Goal: Task Accomplishment & Management: Complete application form

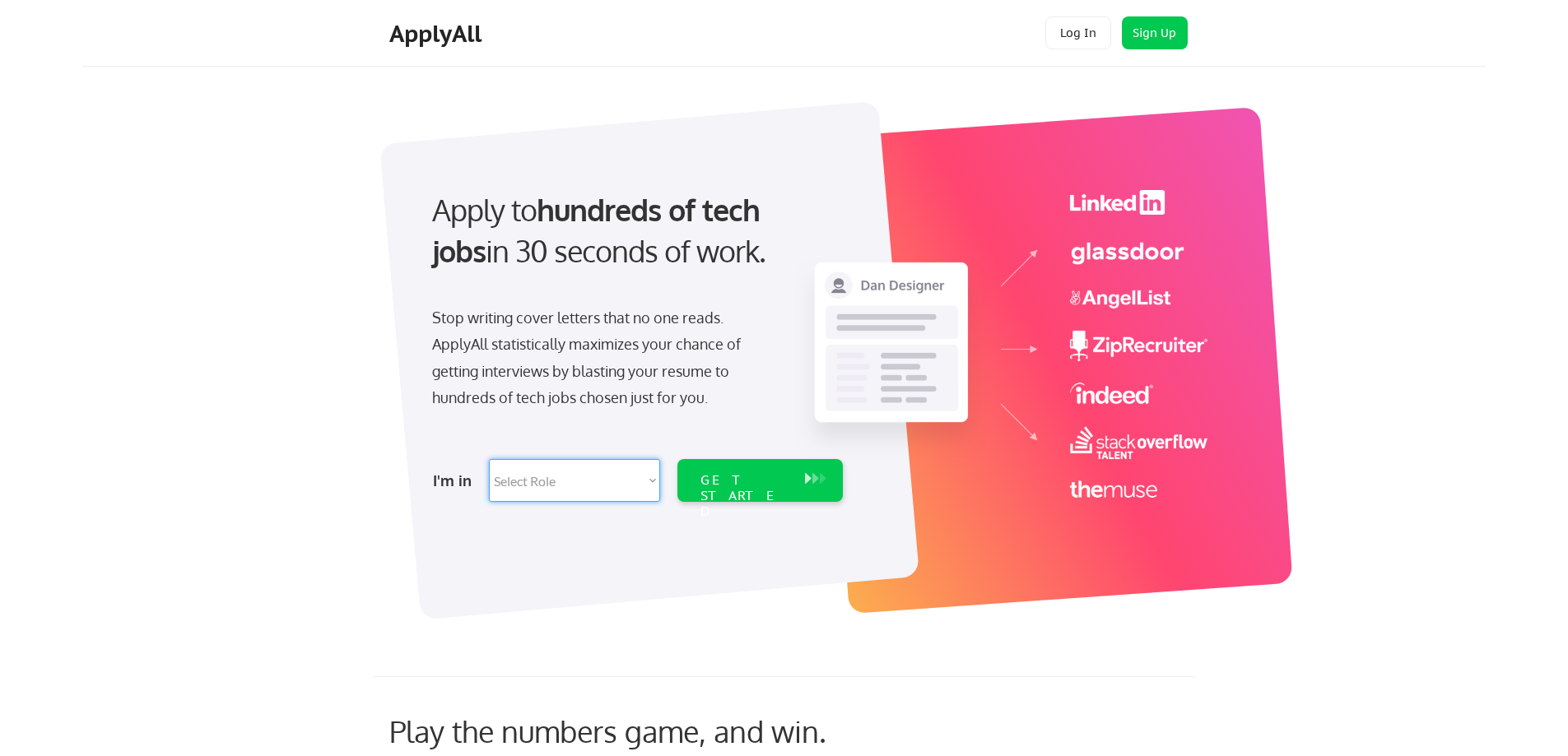
click at [568, 484] on select "Select Role Software Engineering Product Management Customer Success Sales UI/U…" at bounding box center [574, 480] width 171 height 43
select select ""marketing___comms""
click at [489, 459] on select "Select Role Software Engineering Product Management Customer Success Sales UI/U…" at bounding box center [574, 480] width 171 height 43
select select ""marketing___comms""
click at [749, 490] on div "GET STARTED" at bounding box center [744, 480] width 105 height 43
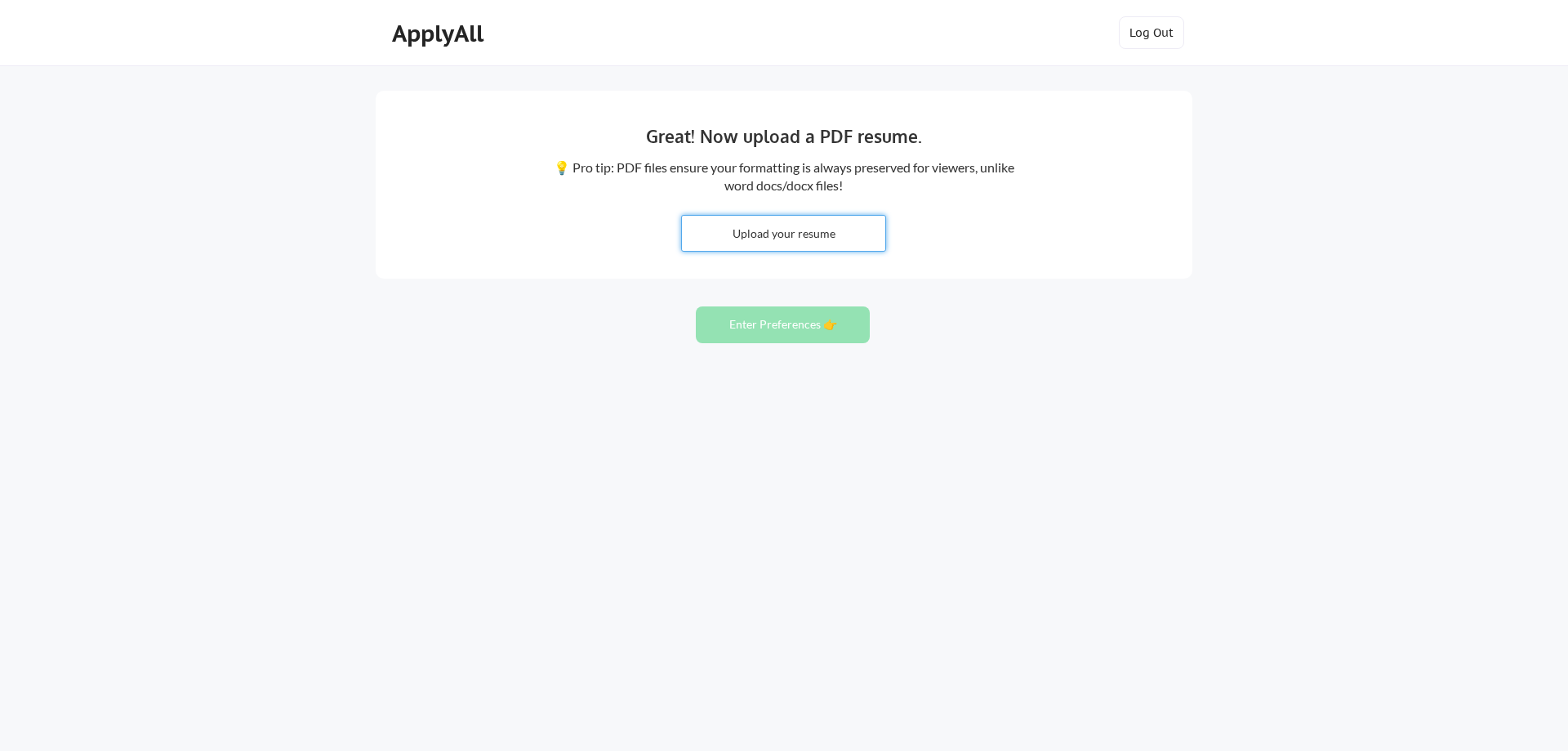
click at [836, 237] on input "file" at bounding box center [783, 233] width 203 height 35
type input "C:\fakepath\Director of Marketing [PERSON_NAME] Resume [DATE].docx"
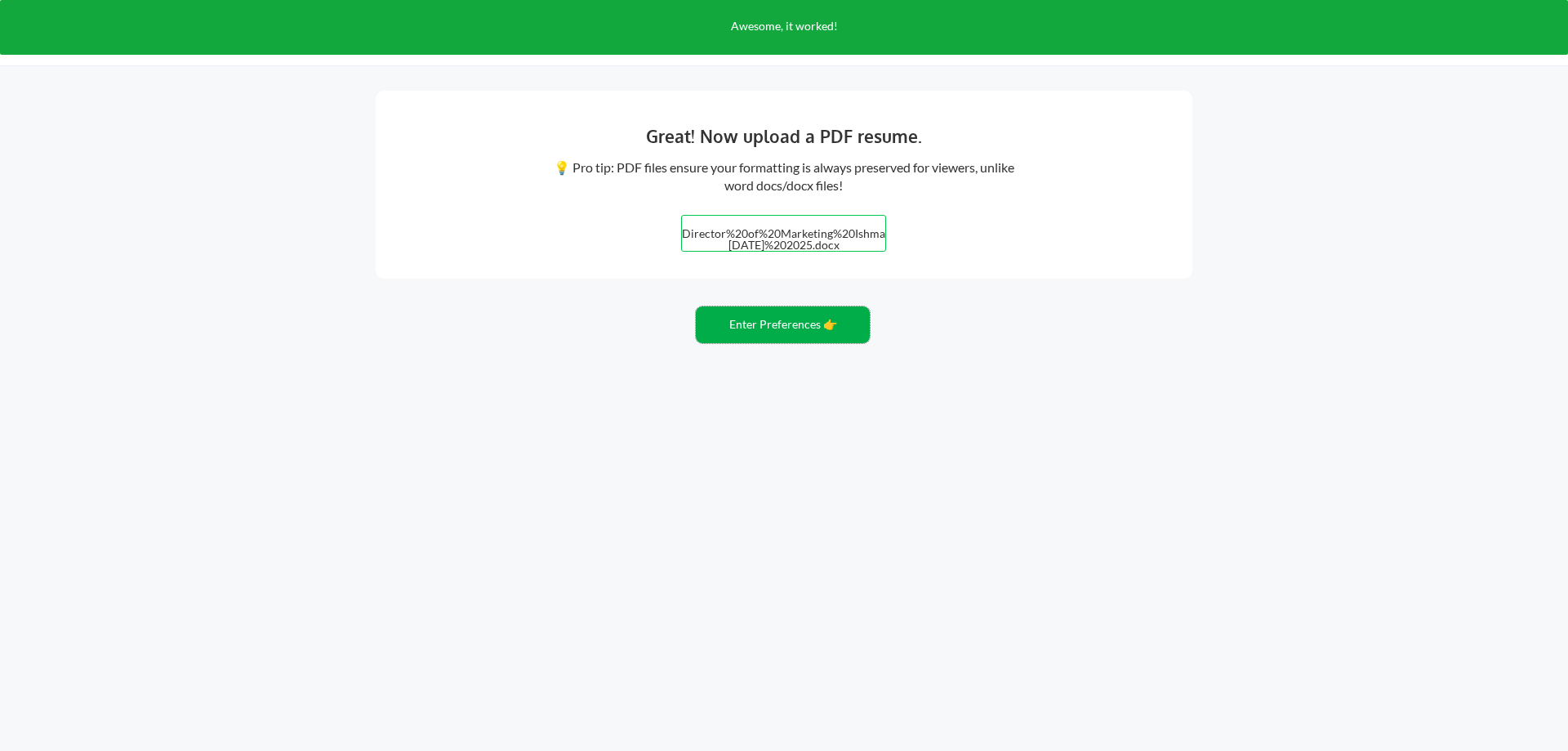
click at [785, 319] on button "Enter Preferences 👉" at bounding box center [782, 324] width 174 height 36
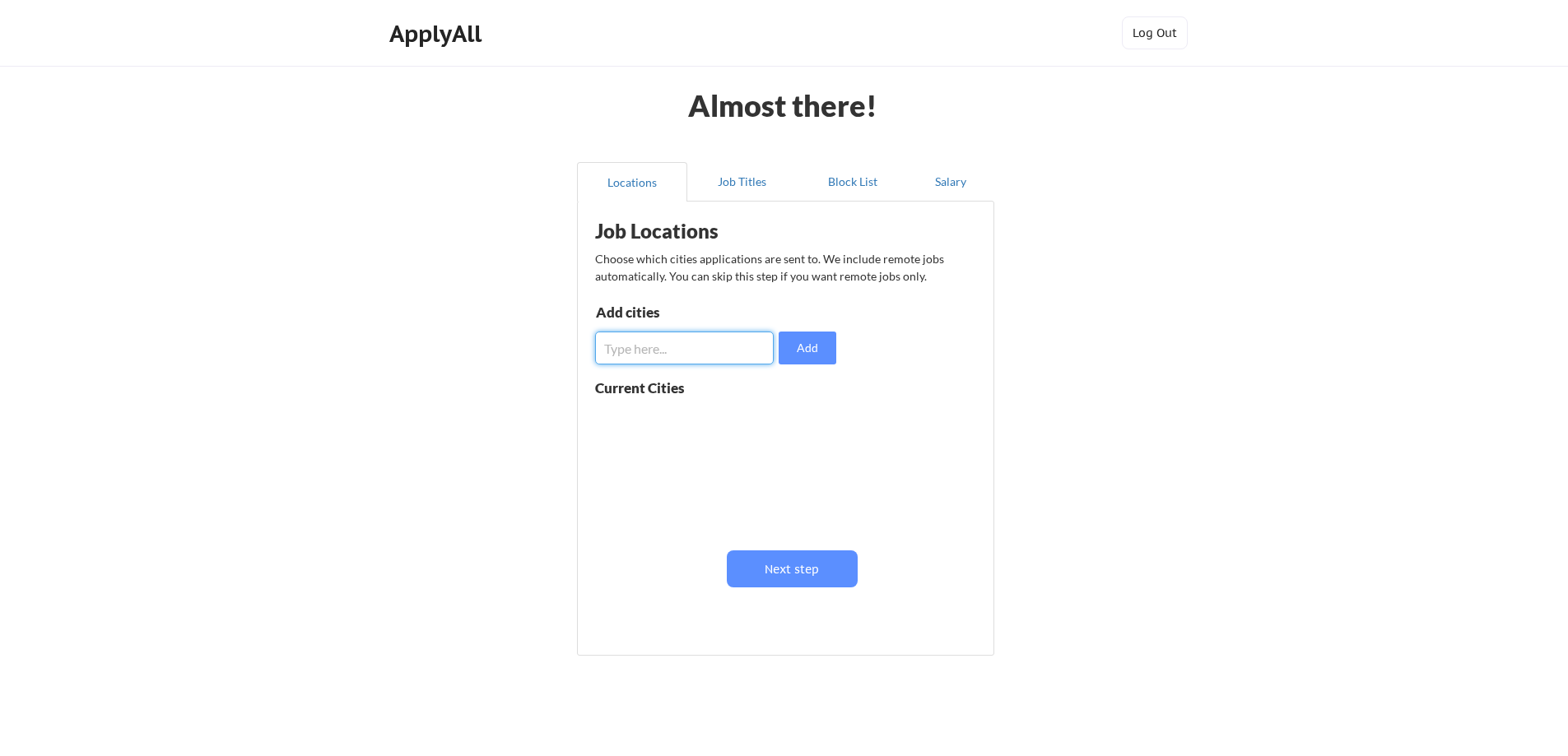
click at [706, 355] on input "input" at bounding box center [684, 347] width 178 height 33
type input "Orlando"
click at [791, 351] on button "Add" at bounding box center [807, 347] width 57 height 33
click at [682, 346] on input "input" at bounding box center [684, 347] width 178 height 33
type input "[US_STATE][GEOGRAPHIC_DATA]"
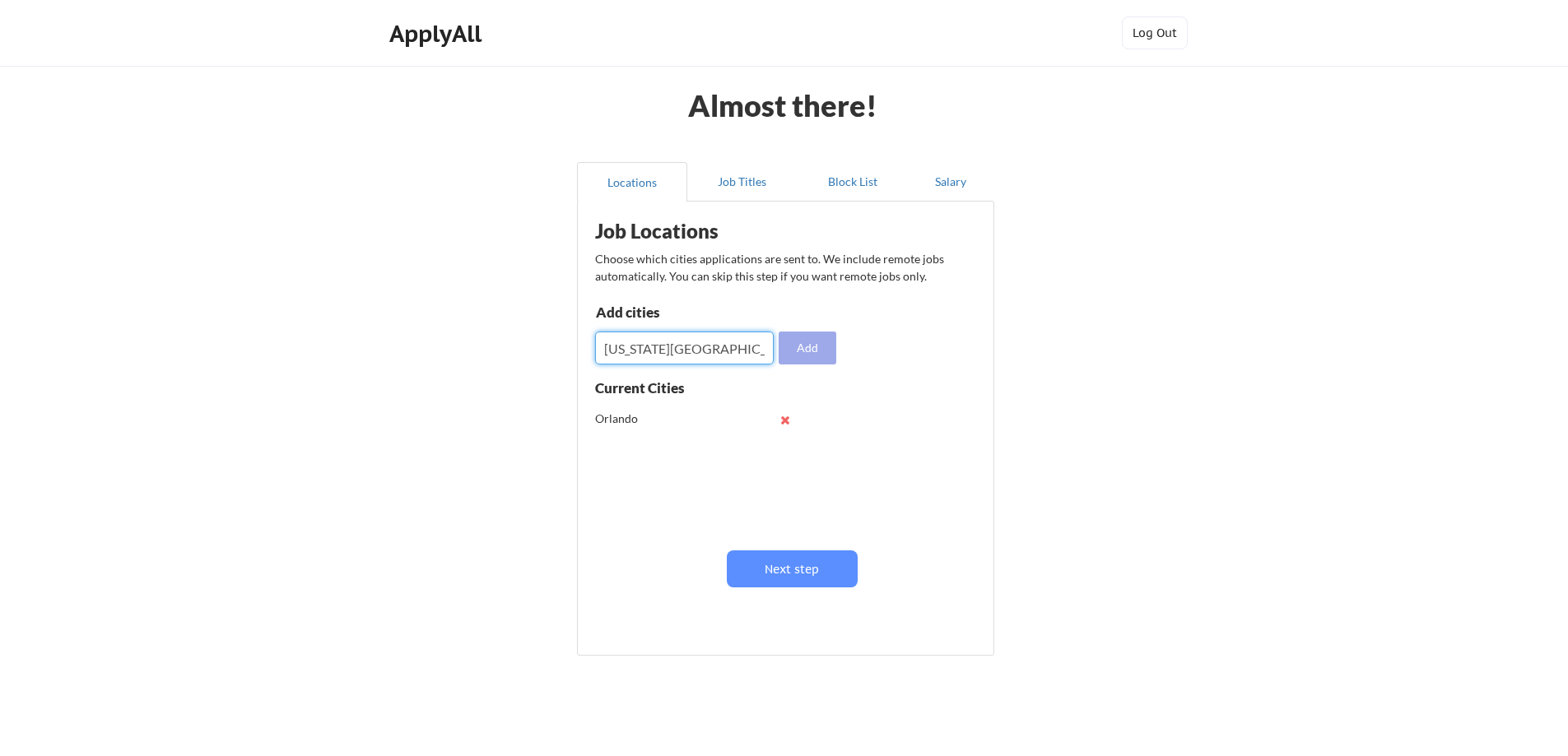
click at [812, 344] on button "Add" at bounding box center [807, 347] width 57 height 33
click at [669, 339] on input "input" at bounding box center [684, 347] width 178 height 33
type input "[US_STATE] D.C."
click at [793, 342] on button "Add" at bounding box center [807, 347] width 57 height 33
click at [686, 339] on input "input" at bounding box center [684, 347] width 178 height 33
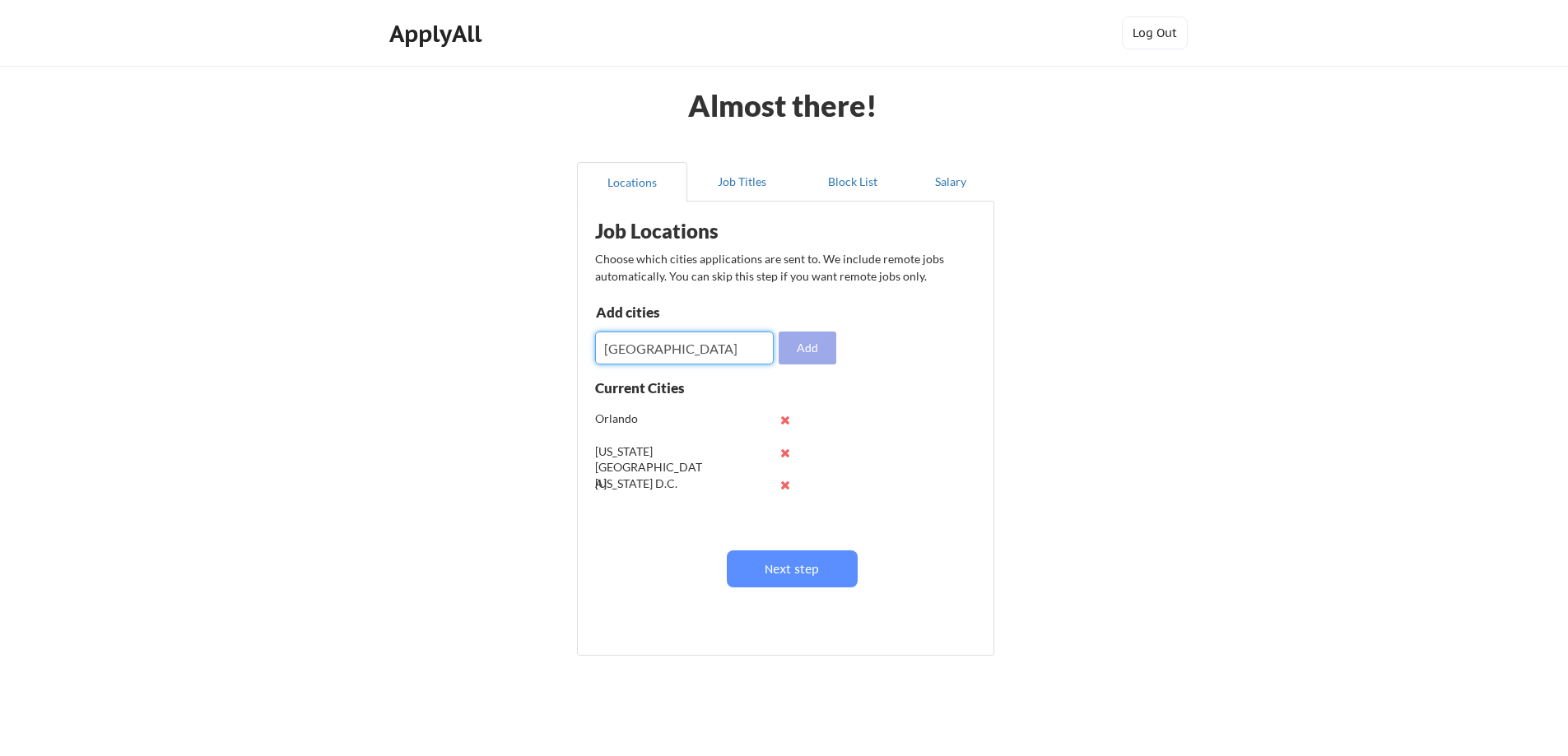
type input "[GEOGRAPHIC_DATA]"
click at [810, 337] on button "Add" at bounding box center [807, 347] width 57 height 33
click at [698, 349] on input "input" at bounding box center [684, 347] width 178 height 33
type input "[GEOGRAPHIC_DATA]"
click at [799, 341] on button "Add" at bounding box center [807, 347] width 57 height 33
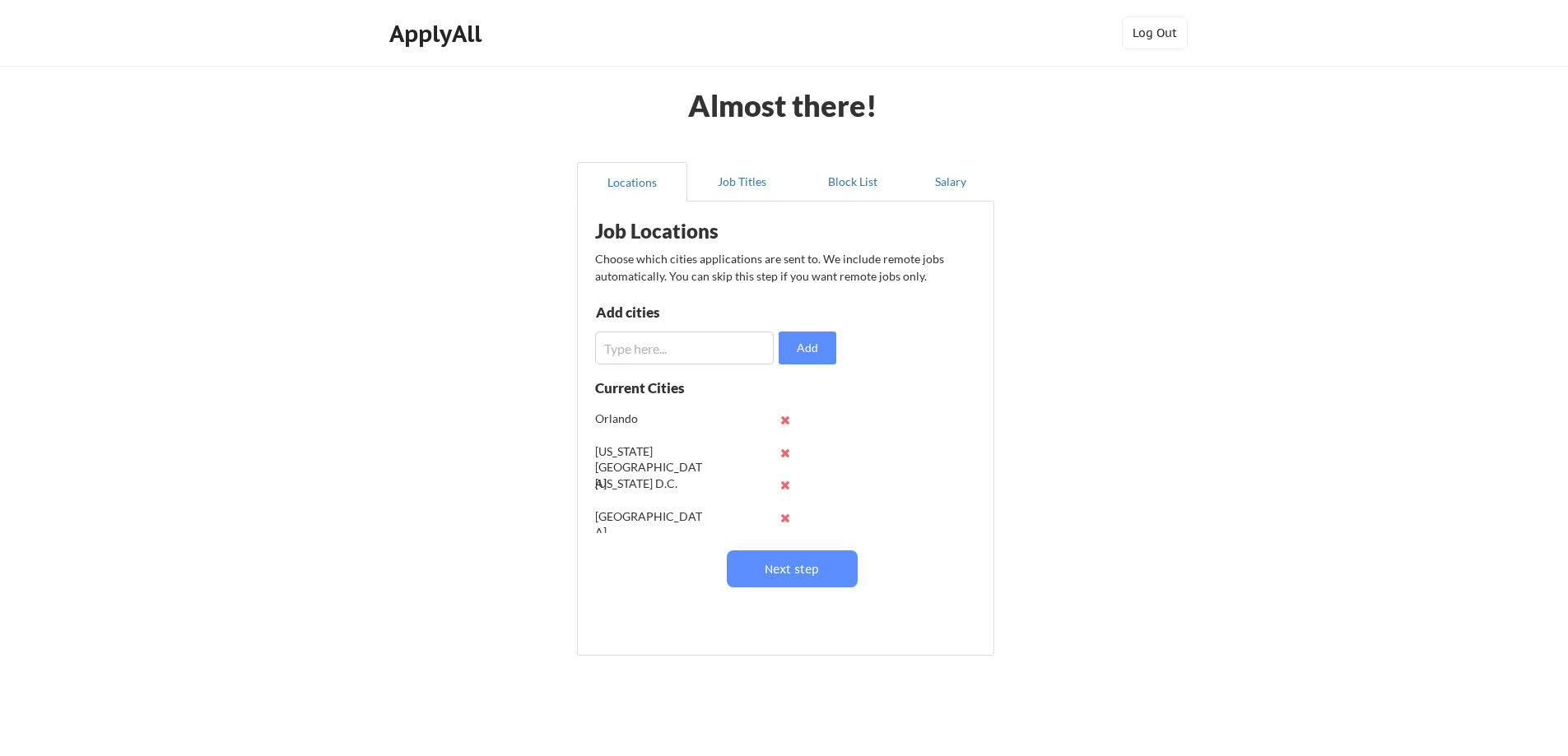
click at [651, 353] on input "input" at bounding box center [684, 347] width 178 height 33
click at [684, 351] on input "input" at bounding box center [684, 347] width 178 height 33
click at [733, 353] on input "input" at bounding box center [684, 347] width 178 height 33
type input "[GEOGRAPHIC_DATA]"
click at [813, 346] on button "Add" at bounding box center [807, 347] width 57 height 33
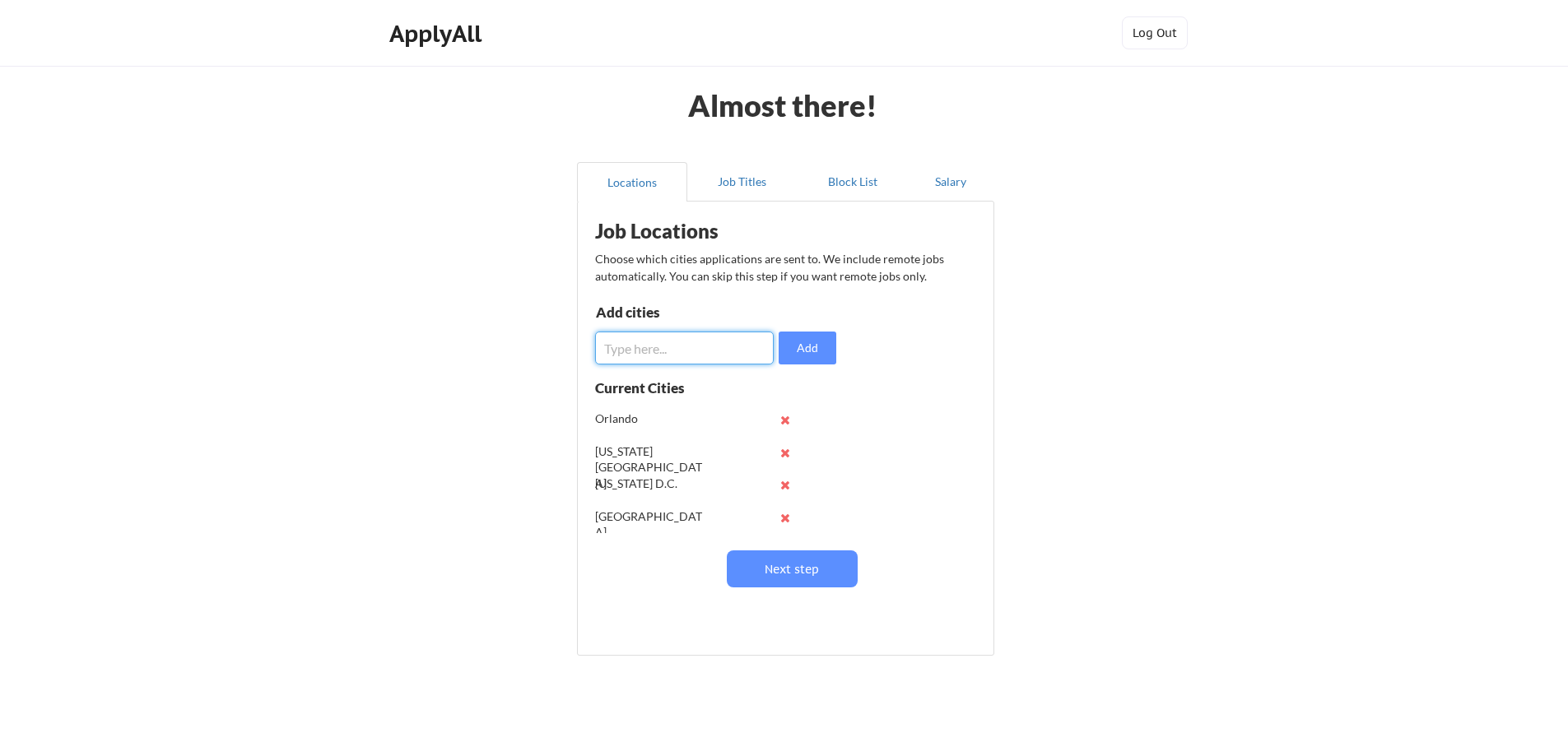
click at [714, 339] on input "input" at bounding box center [684, 347] width 178 height 33
type input "[GEOGRAPHIC_DATA]"
click at [812, 339] on button "Add" at bounding box center [807, 347] width 57 height 33
click at [723, 348] on input "input" at bounding box center [684, 347] width 178 height 33
type input "Reston"
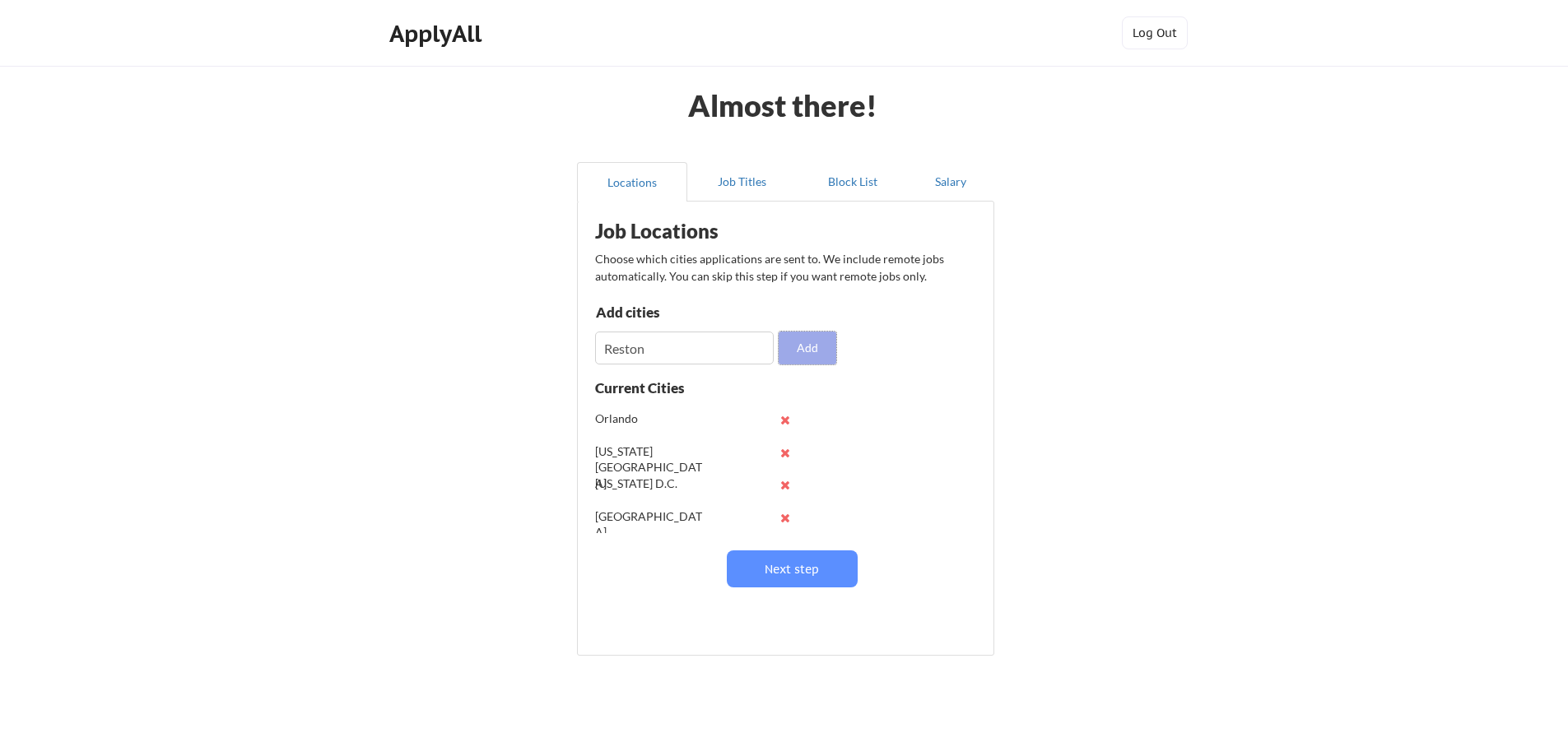
click at [800, 355] on button "Add" at bounding box center [807, 347] width 57 height 33
click at [730, 354] on input "input" at bounding box center [684, 347] width 178 height 33
type input "[GEOGRAPHIC_DATA]"
click at [793, 333] on button "Add" at bounding box center [807, 347] width 57 height 33
click at [737, 348] on input "input" at bounding box center [684, 347] width 178 height 33
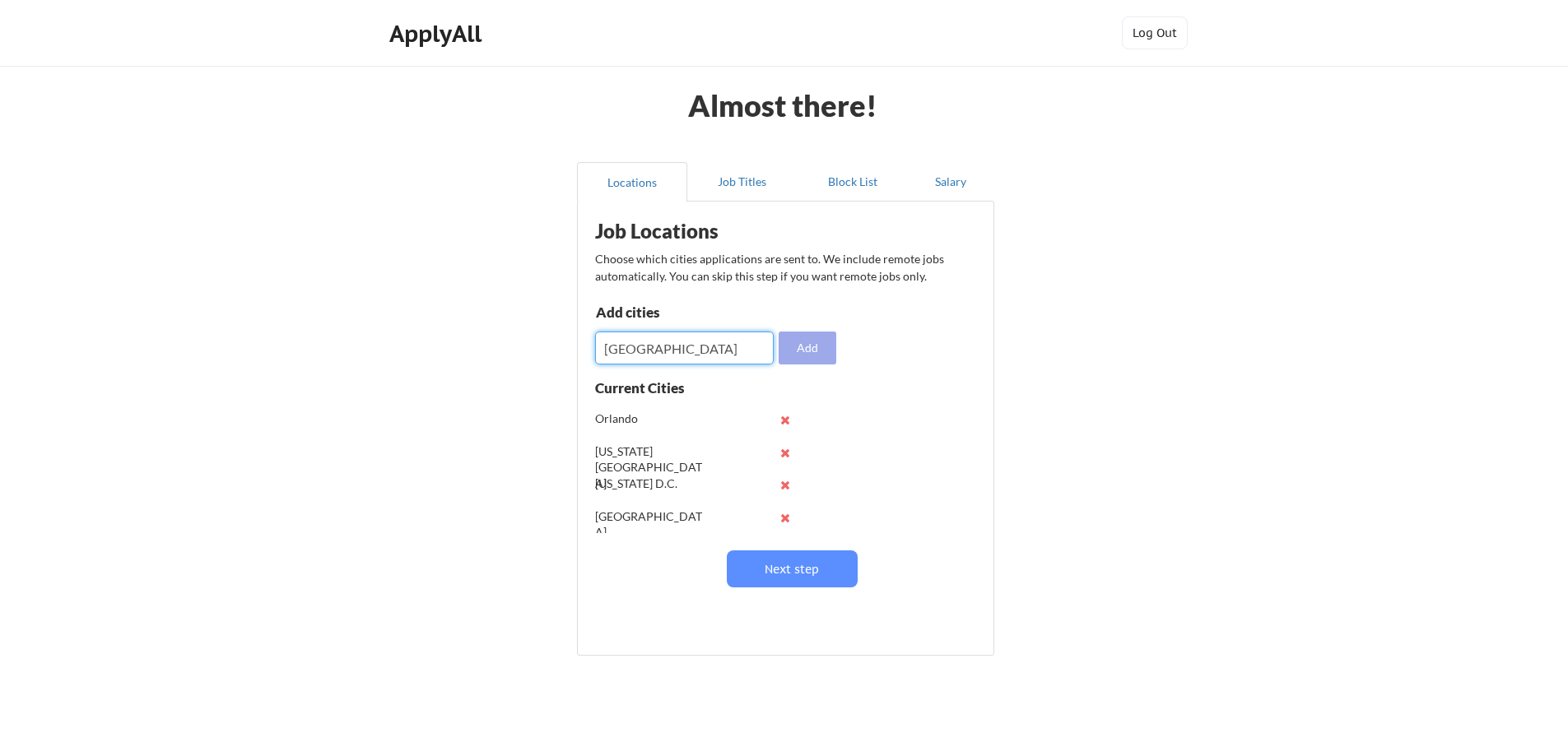
type input "[GEOGRAPHIC_DATA]"
click at [813, 345] on button "Add" at bounding box center [807, 347] width 57 height 33
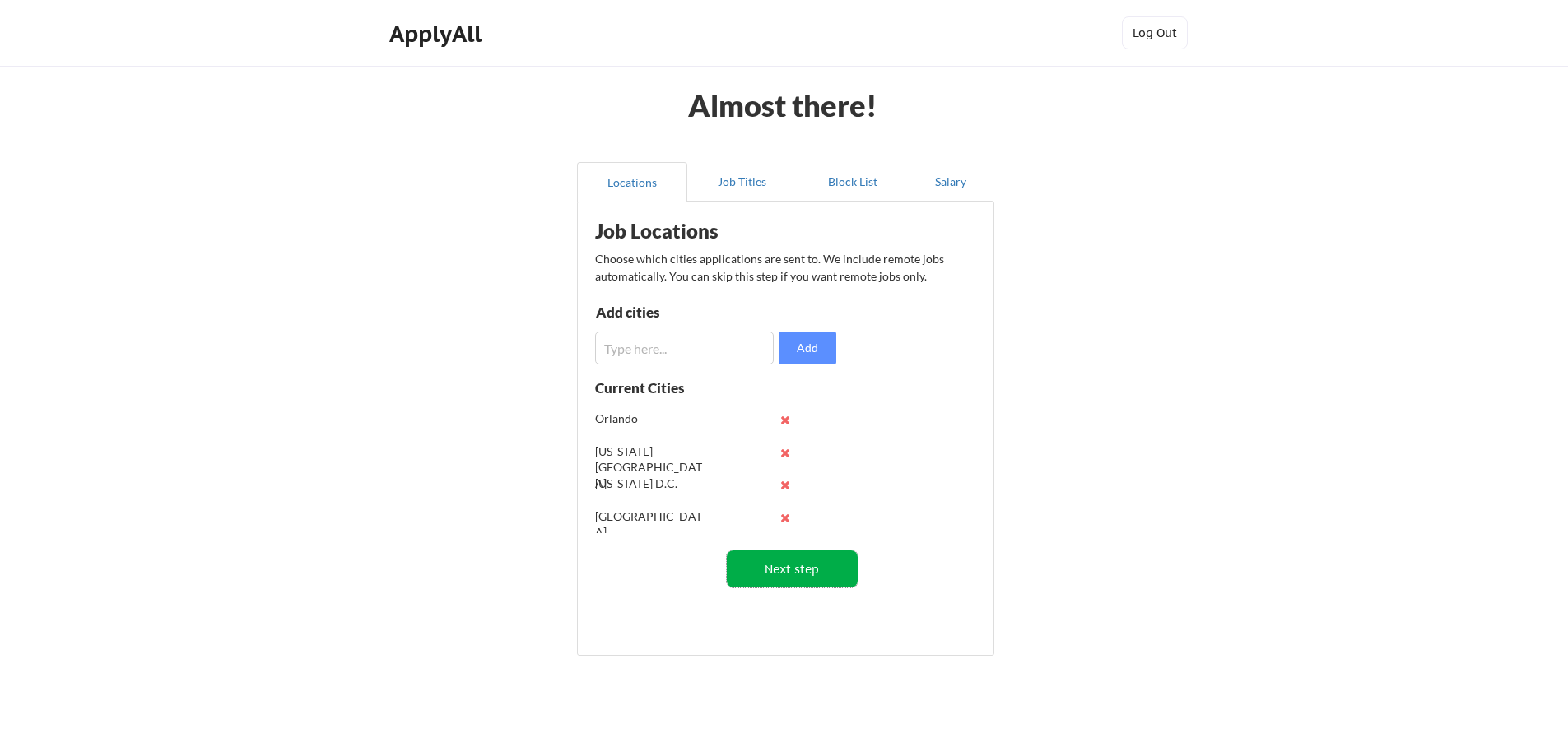
click at [783, 568] on button "Next step" at bounding box center [792, 568] width 131 height 37
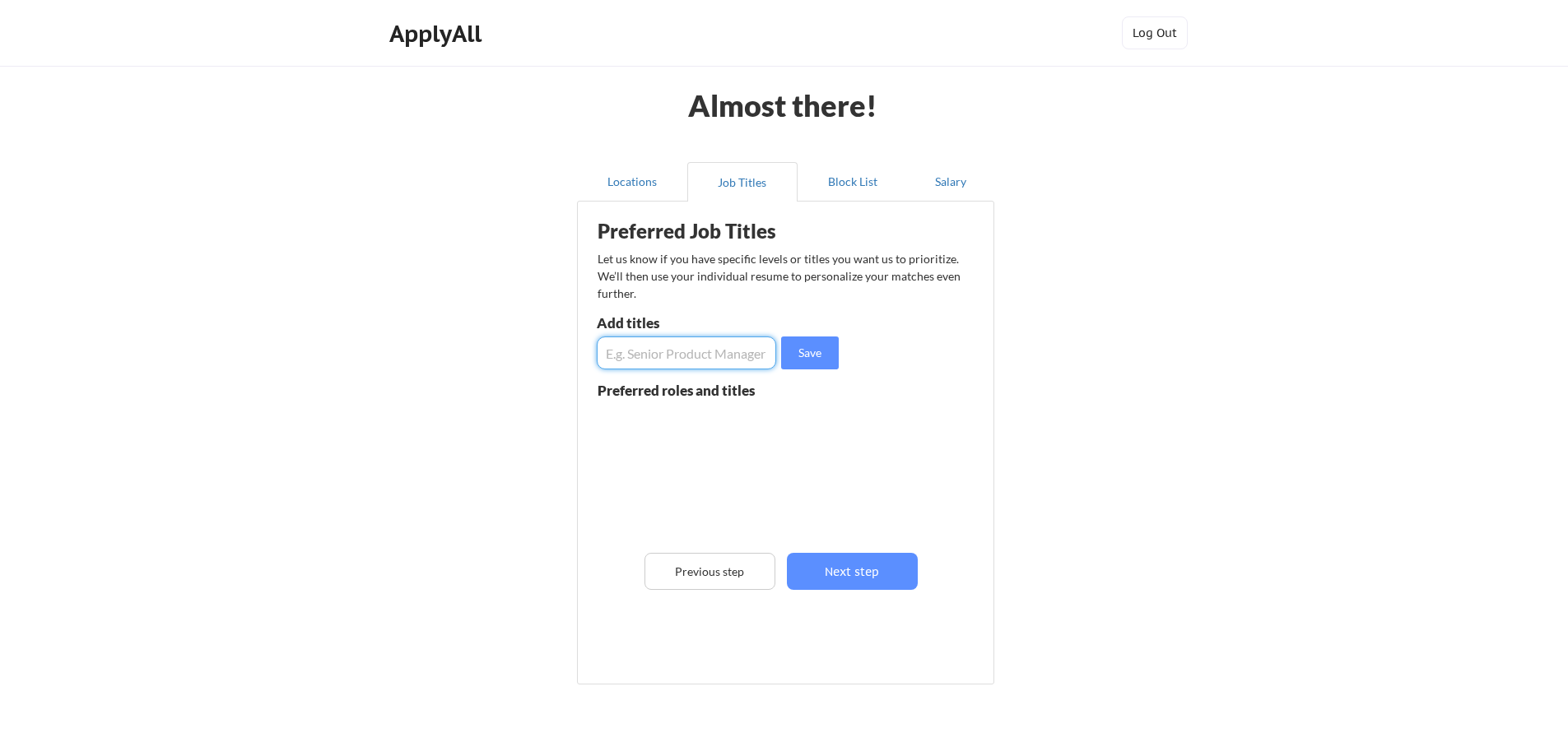
click at [739, 353] on input "input" at bounding box center [686, 352] width 179 height 33
type input "Director of Marketing"
click at [813, 359] on button "Save" at bounding box center [810, 352] width 57 height 33
click at [711, 357] on input "input" at bounding box center [686, 352] width 179 height 33
type input "Marketing Director"
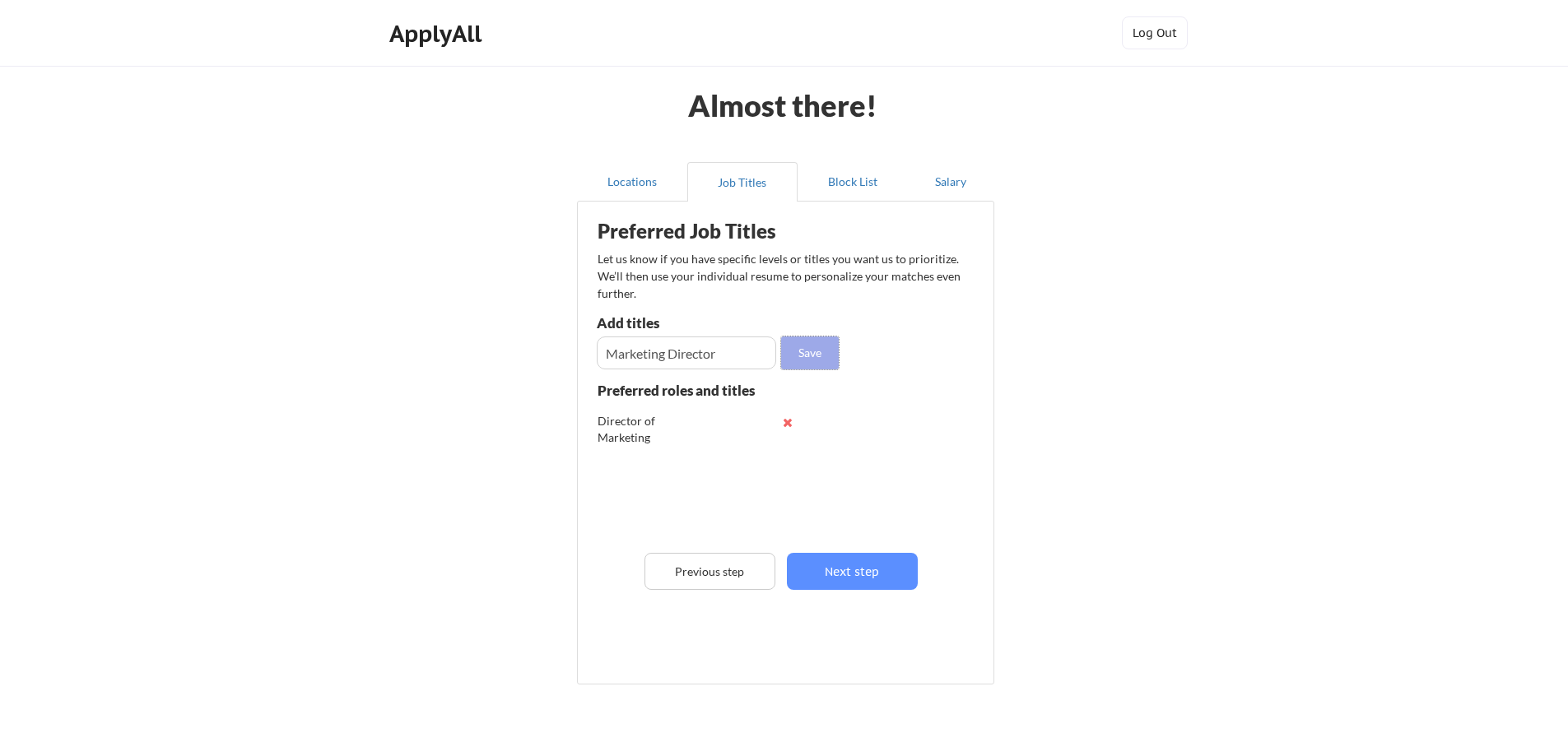
click at [808, 356] on button "Save" at bounding box center [810, 352] width 57 height 33
click at [695, 349] on input "input" at bounding box center [686, 352] width 179 height 33
type input "Vice President of Marketing"
click at [816, 353] on button "Save" at bounding box center [810, 352] width 57 height 33
click at [705, 363] on input "input" at bounding box center [686, 352] width 179 height 33
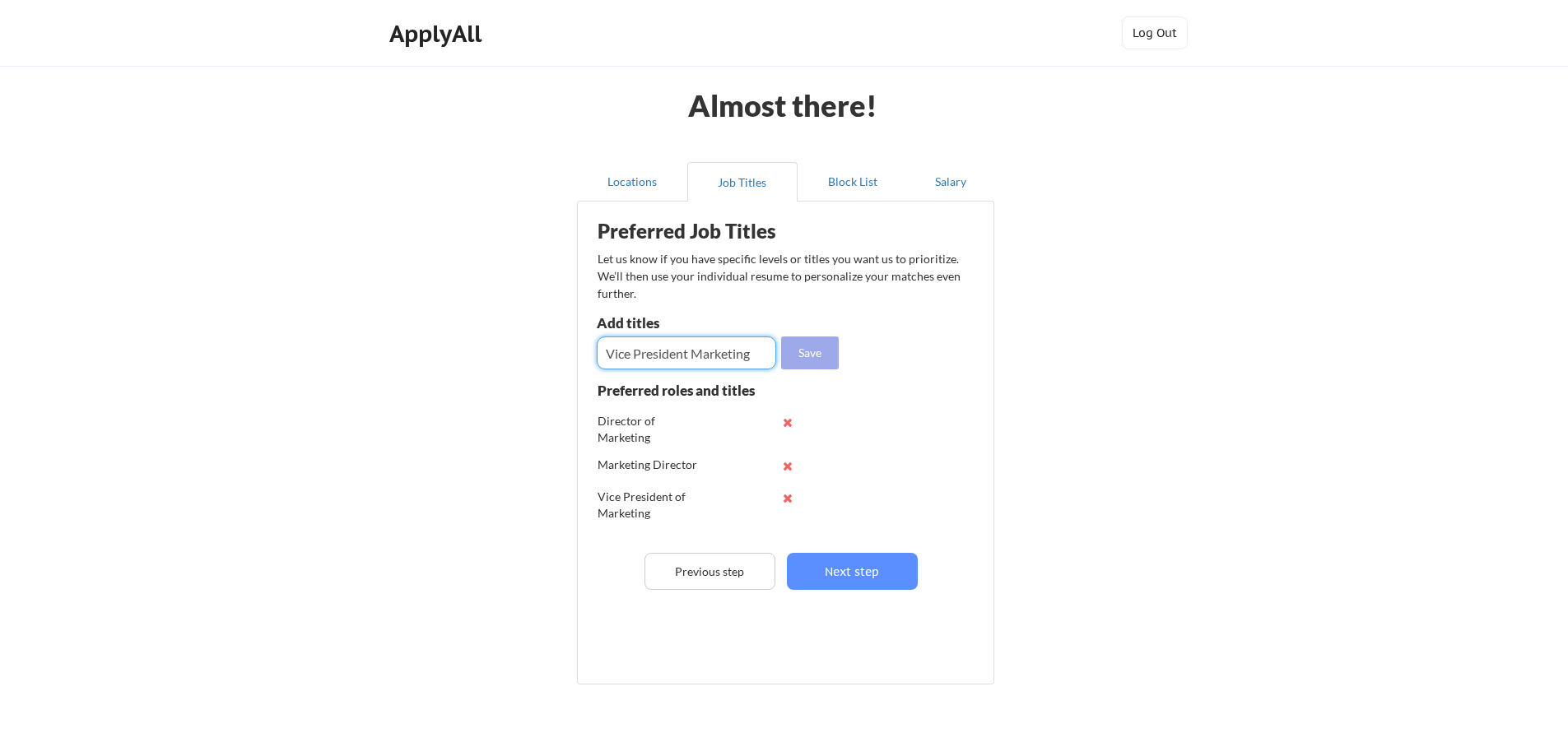
type input "Vice President Marketing"
click at [815, 353] on button "Save" at bounding box center [810, 352] width 57 height 33
click at [689, 361] on input "input" at bounding box center [686, 352] width 179 height 33
type input "Director of Brand"
click at [800, 356] on button "Save" at bounding box center [810, 352] width 57 height 33
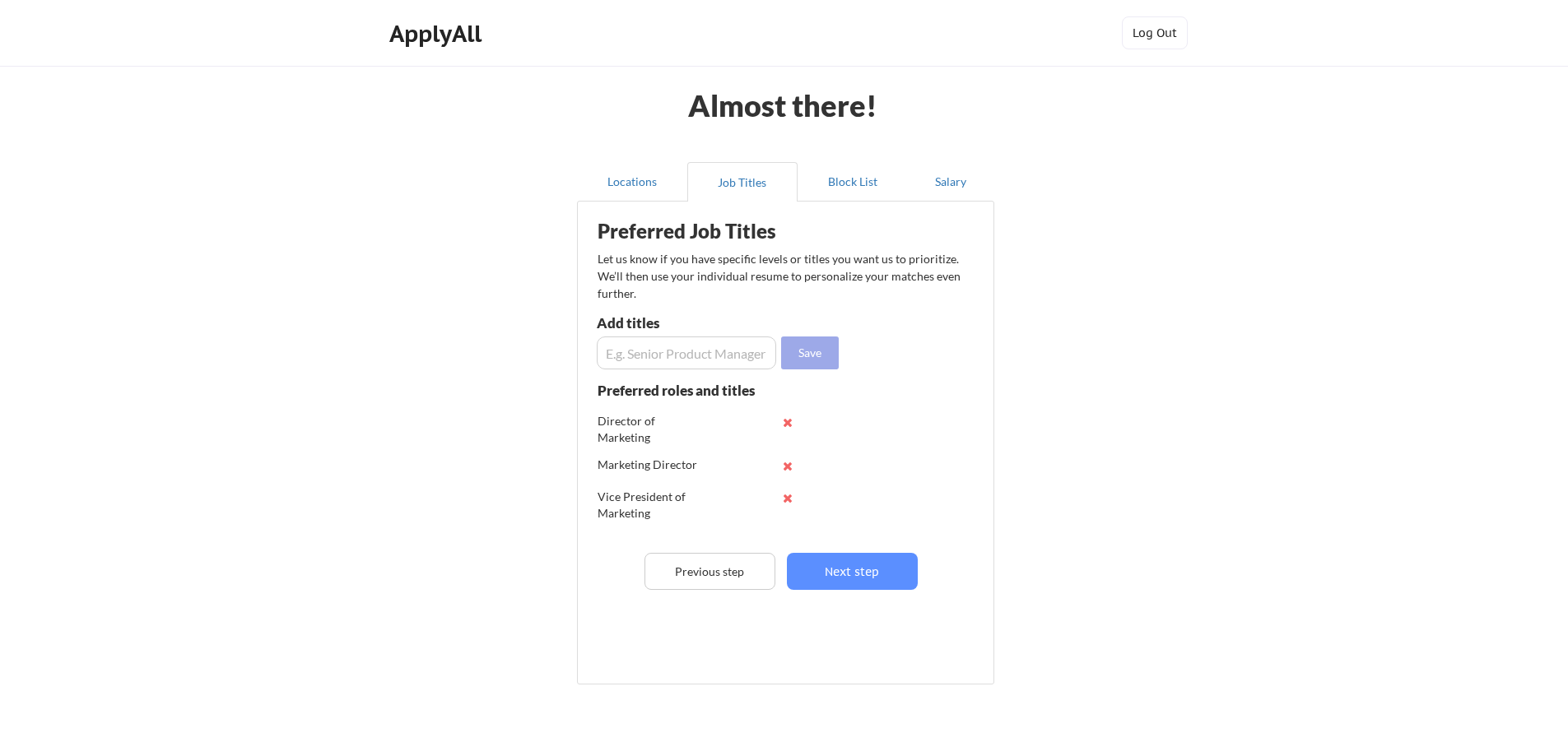
click at [820, 349] on button "Save" at bounding box center [810, 352] width 57 height 33
click at [881, 565] on button "Next step" at bounding box center [852, 571] width 131 height 37
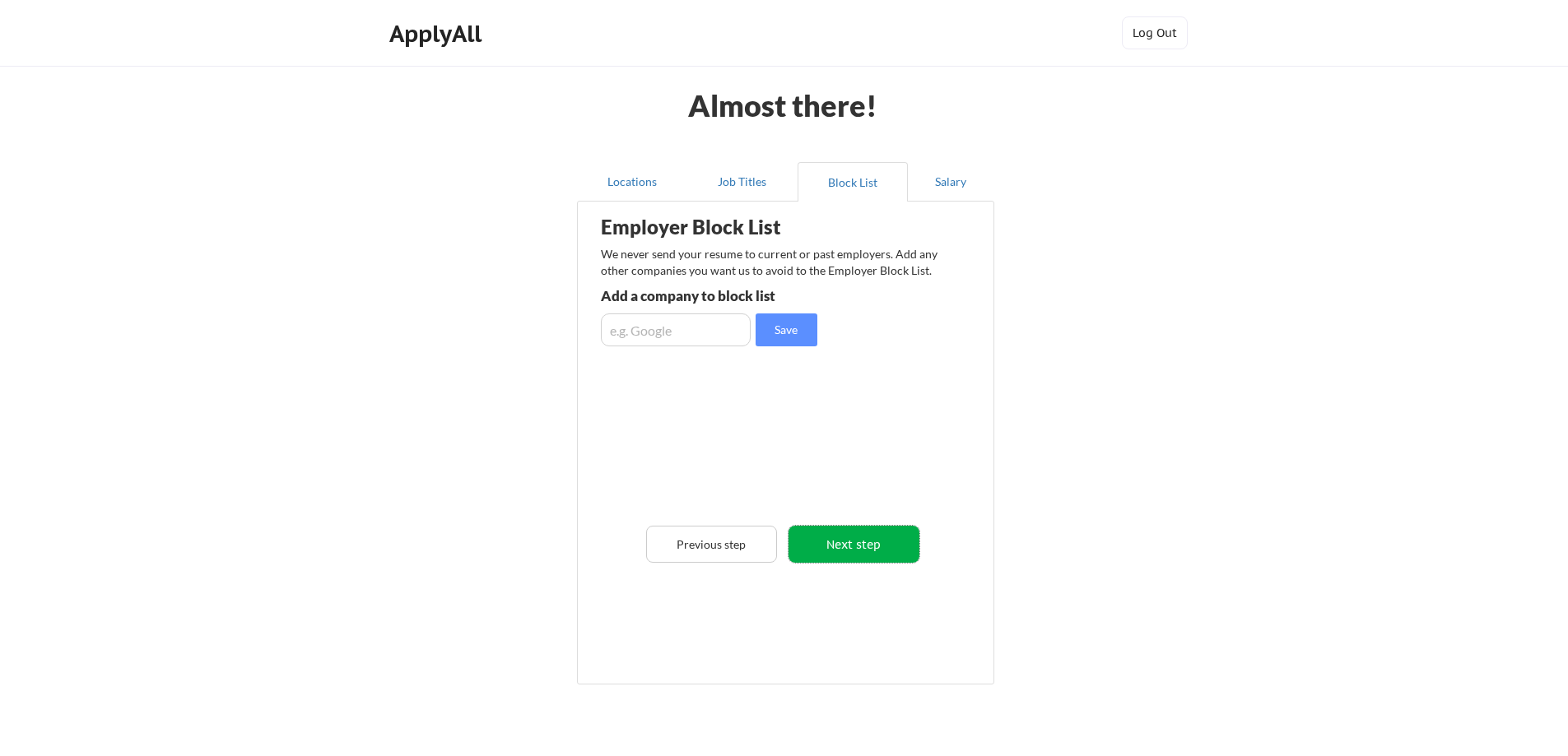
click at [824, 548] on button "Next step" at bounding box center [853, 543] width 131 height 37
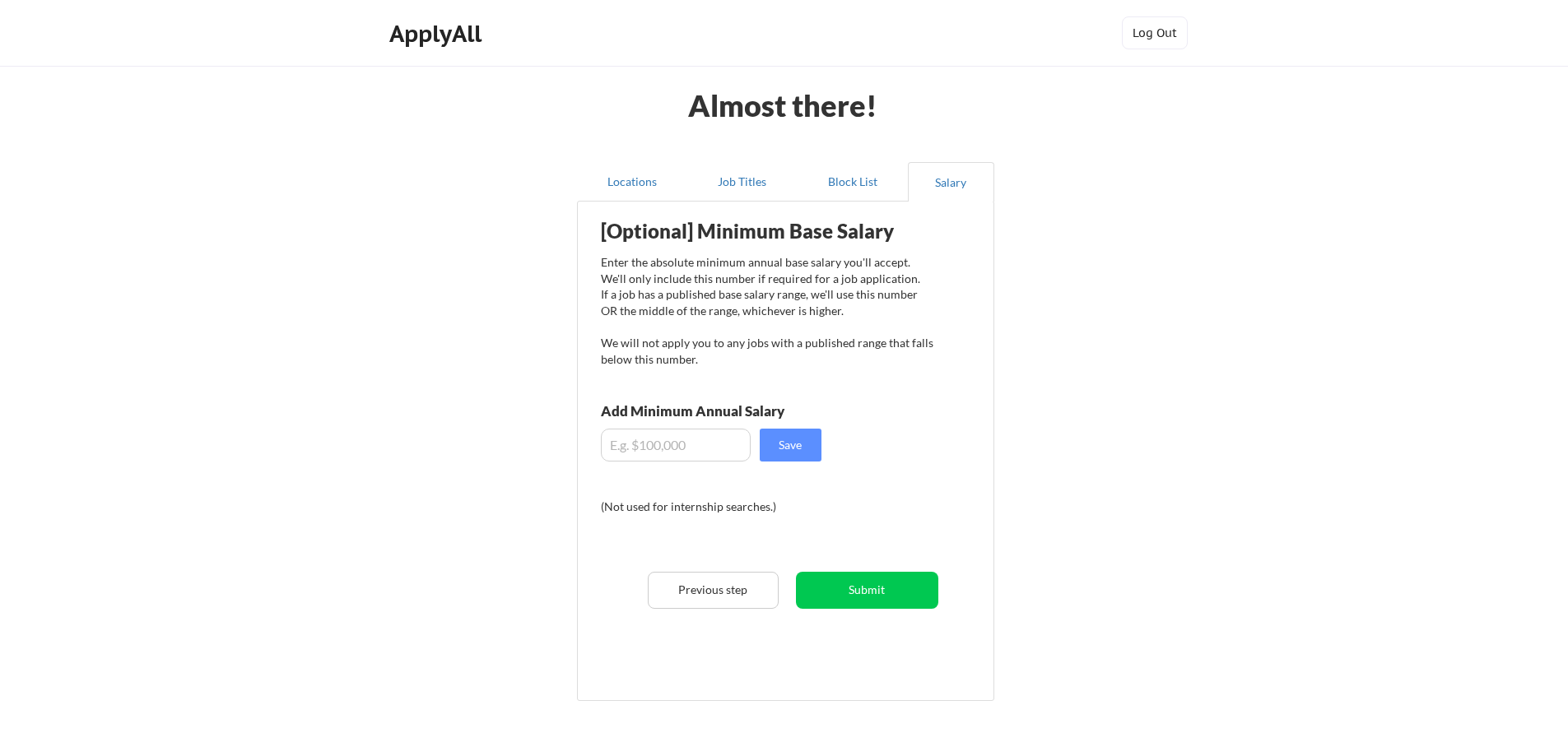
click at [711, 442] on input "input" at bounding box center [675, 444] width 149 height 33
type input "$130,000"
click at [797, 451] on button "Save" at bounding box center [790, 444] width 61 height 33
click at [899, 597] on button "Submit" at bounding box center [867, 590] width 143 height 37
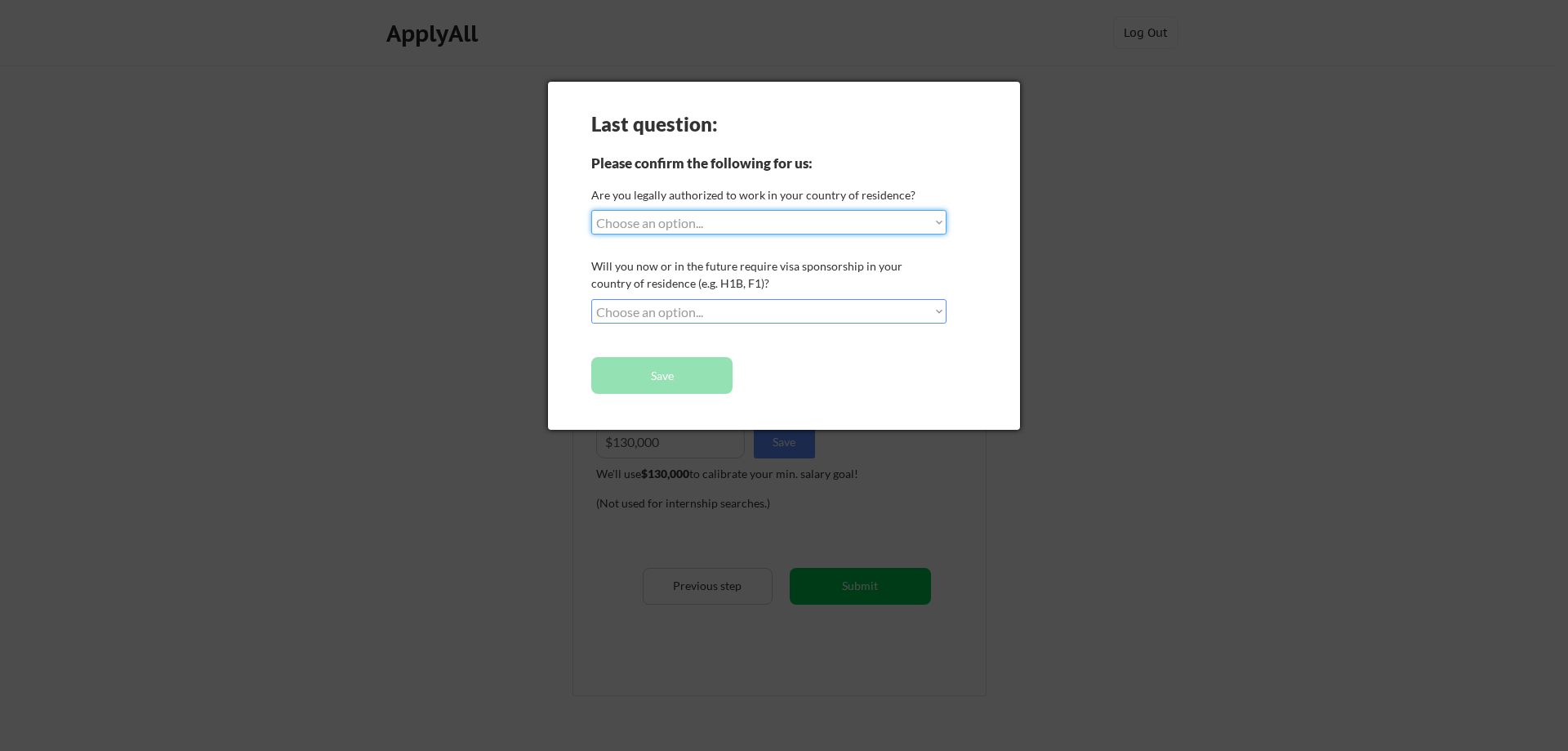
click at [870, 222] on select "Choose an option... Yes, I am a [DEMOGRAPHIC_DATA] Citizen Yes, I am a [DEMOGRA…" at bounding box center [769, 222] width 356 height 25
select select ""yes__i_am_a_[DEMOGRAPHIC_DATA]""
click at [591, 210] on select "Choose an option... Yes, I am a [DEMOGRAPHIC_DATA] Citizen Yes, I am a [DEMOGRA…" at bounding box center [769, 222] width 356 height 25
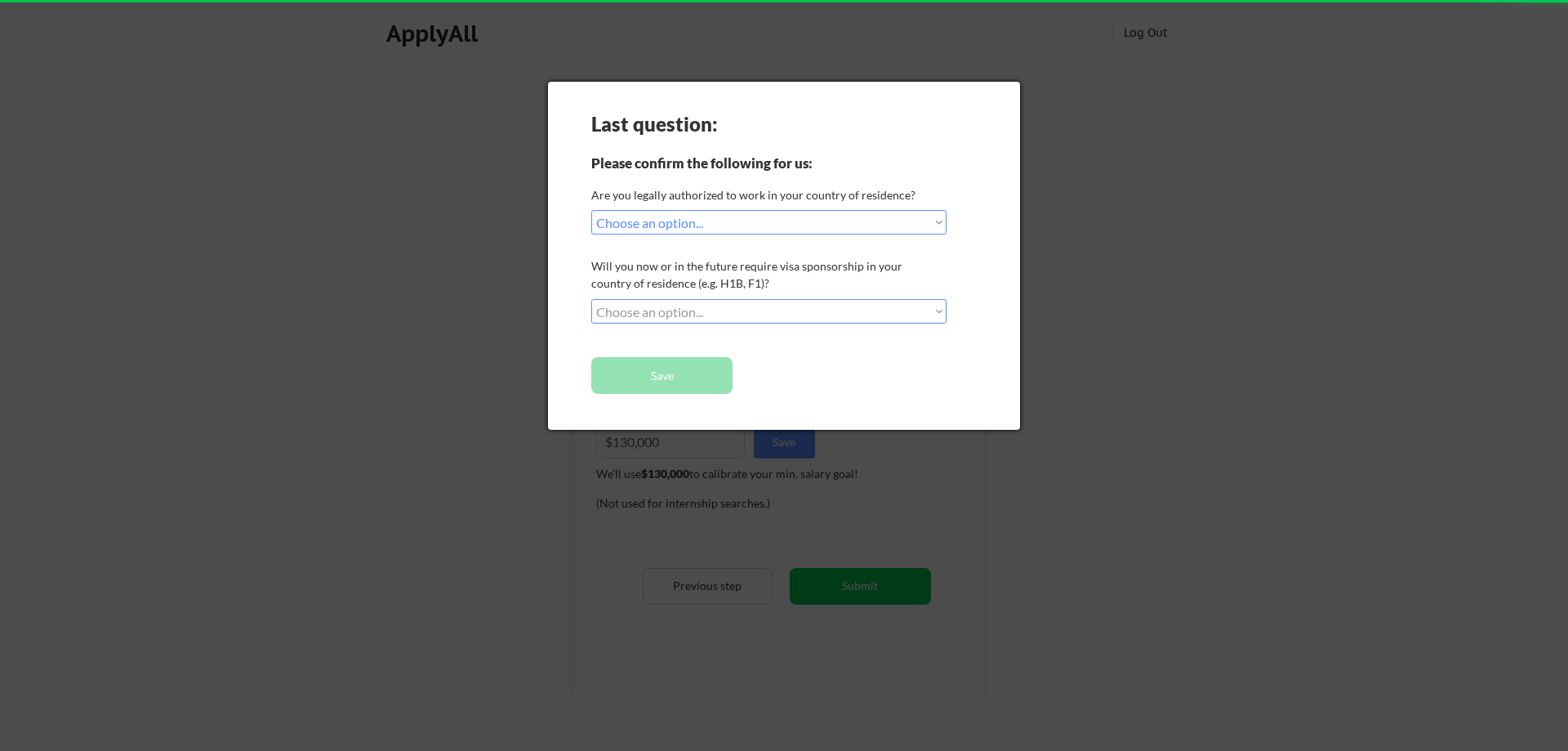
click at [816, 309] on select "Choose an option... No, I will not need sponsorship Yes, I will need sponsorship" at bounding box center [769, 311] width 356 height 25
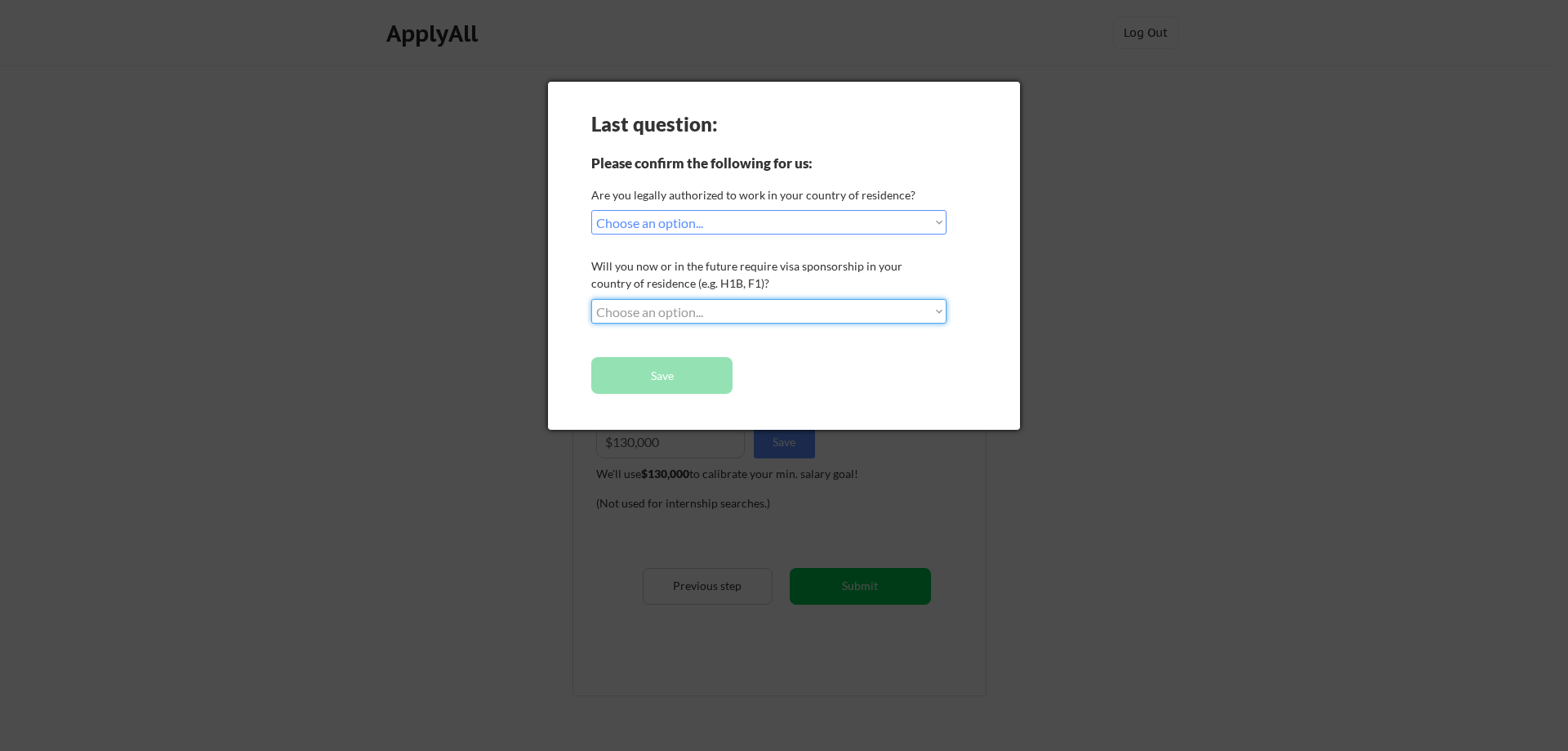
select select ""no__i_will_not_need_sponsorship""
click at [591, 299] on select "Choose an option... No, I will not need sponsorship Yes, I will need sponsorship" at bounding box center [769, 311] width 356 height 25
click at [676, 377] on button "Save" at bounding box center [662, 375] width 141 height 36
